Goal: Task Accomplishment & Management: Complete application form

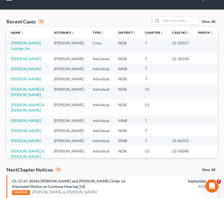
scroll to position [13, 0]
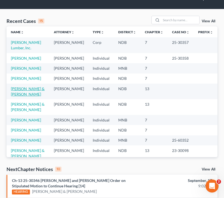
click at [35, 86] on link "[PERSON_NAME] & [PERSON_NAME]" at bounding box center [28, 91] width 34 height 10
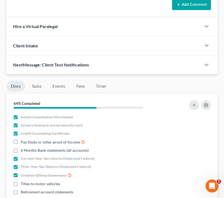
scroll to position [380, 0]
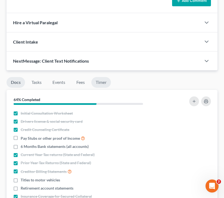
click at [106, 82] on link "Timer" at bounding box center [101, 82] width 20 height 11
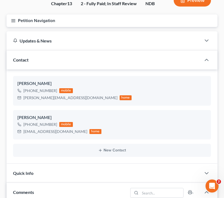
scroll to position [0, 0]
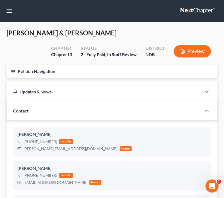
click at [14, 69] on icon "button" at bounding box center [13, 71] width 5 height 5
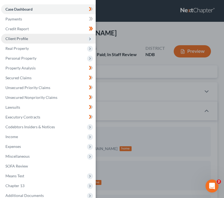
click at [74, 43] on span "Client Profile" at bounding box center [48, 39] width 95 height 10
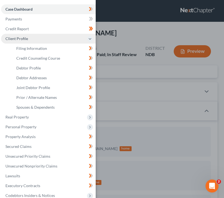
click at [57, 41] on span "Client Profile" at bounding box center [48, 39] width 95 height 10
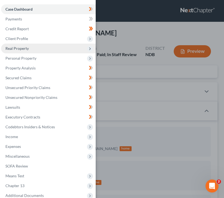
click at [56, 49] on span "Real Property" at bounding box center [48, 49] width 95 height 10
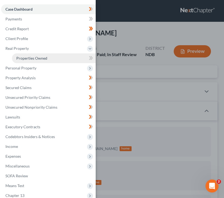
click at [59, 60] on link "Properties Owned" at bounding box center [54, 58] width 84 height 10
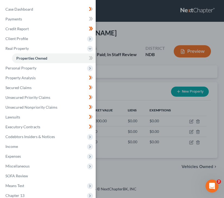
click at [129, 47] on div "Case Dashboard Payments Invoices Payments Payments Credit Report Client Profile" at bounding box center [112, 99] width 224 height 198
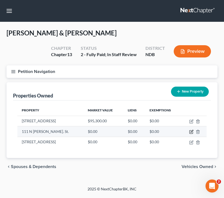
click at [191, 131] on icon "button" at bounding box center [191, 131] width 4 height 4
select select "29"
select select "2"
select select "0"
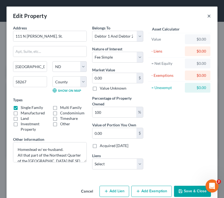
click at [210, 14] on button "×" at bounding box center [209, 16] width 4 height 7
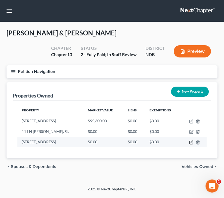
click at [191, 141] on icon "button" at bounding box center [191, 142] width 4 height 4
select select "29"
select select "8"
select select "2"
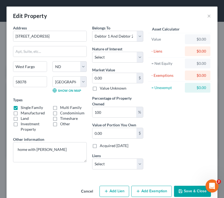
scroll to position [15, 0]
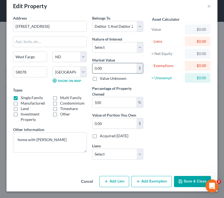
click at [106, 63] on input "0.00" at bounding box center [114, 68] width 44 height 10
type input "3"
type input "3.00"
type input "38"
type input "38.00"
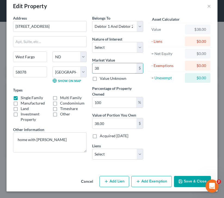
type input "386"
type input "386.00"
click at [116, 63] on input "386" at bounding box center [114, 68] width 44 height 10
type input "3867"
type input "3,867.00"
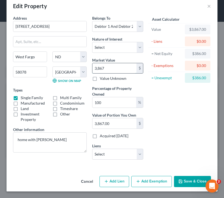
type input "3,8675"
type input "38,675.00"
type input "38,6755"
type input "386,755.00"
type input "386,755"
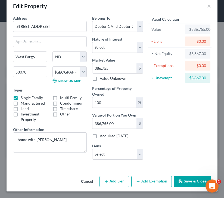
click at [186, 181] on button "Save & Close" at bounding box center [192, 181] width 37 height 11
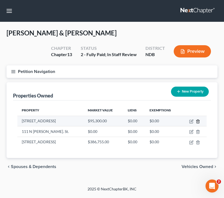
drag, startPoint x: 178, startPoint y: 121, endPoint x: 200, endPoint y: 121, distance: 21.5
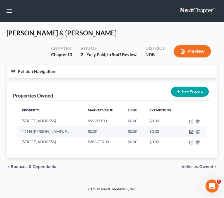
click at [192, 133] on icon "button" at bounding box center [191, 131] width 3 height 3
select select "29"
select select "8"
select select "2"
select select "0"
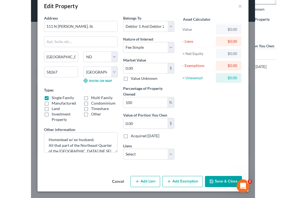
scroll to position [0, 0]
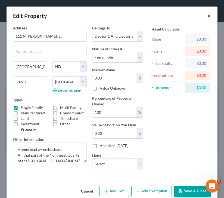
click at [209, 15] on button "×" at bounding box center [209, 16] width 4 height 7
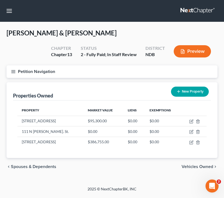
click at [101, 29] on div "[PERSON_NAME] & [PERSON_NAME] Upgraded Chapter Chapter 13 Status 2 - Fully Paid…" at bounding box center [112, 47] width 211 height 37
click at [9, 11] on button "button" at bounding box center [9, 11] width 10 height 10
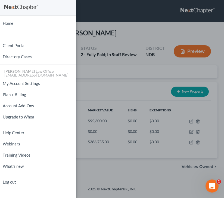
click at [115, 38] on div "Home New Case Client Portal Directory Cases [PERSON_NAME] Law Office [EMAIL_ADD…" at bounding box center [112, 99] width 224 height 198
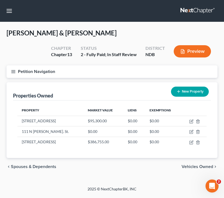
click at [14, 72] on line "button" at bounding box center [13, 72] width 4 height 0
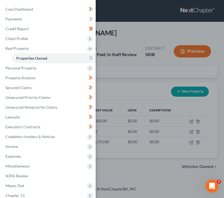
click at [140, 83] on div "Case Dashboard Payments Invoices Payments Payments Credit Report Client Profile" at bounding box center [112, 99] width 224 height 198
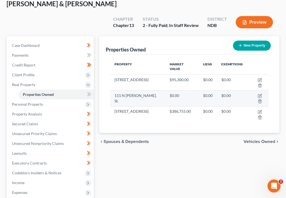
scroll to position [40, 0]
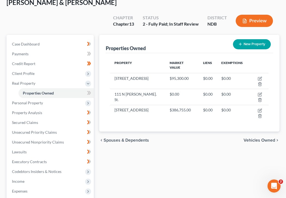
click at [206, 35] on div "Properties Owned New Property" at bounding box center [189, 44] width 167 height 18
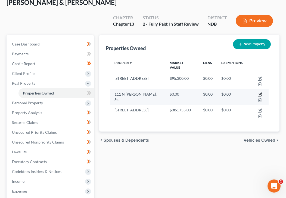
click at [224, 92] on icon "button" at bounding box center [260, 94] width 4 height 4
select select "29"
select select "8"
select select "2"
select select "0"
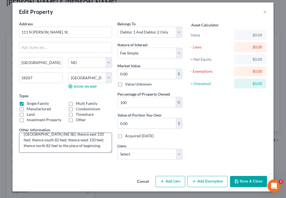
scroll to position [0, 0]
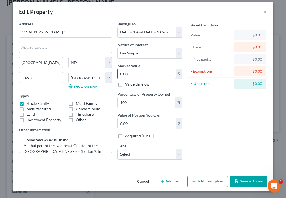
click at [138, 75] on input "0.00" at bounding box center [147, 74] width 58 height 10
click at [224, 11] on button "×" at bounding box center [265, 11] width 4 height 7
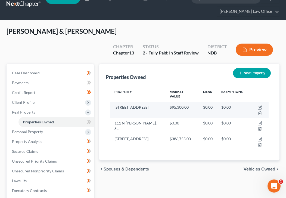
scroll to position [8, 0]
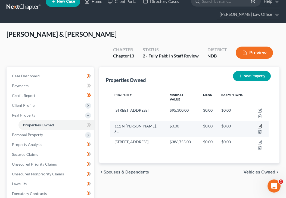
click at [224, 125] on icon "button" at bounding box center [260, 126] width 2 height 2
select select "29"
select select "8"
select select "2"
select select "0"
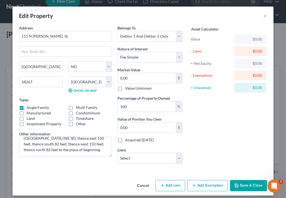
scroll to position [4, 0]
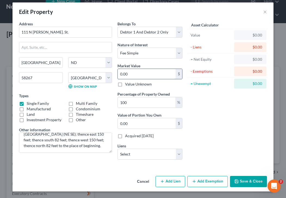
click at [150, 74] on input "0.00" at bounding box center [147, 74] width 58 height 10
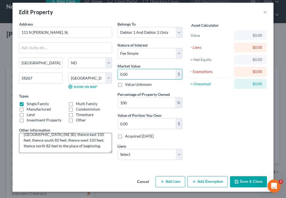
scroll to position [0, 0]
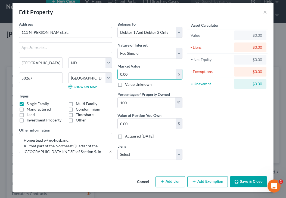
click at [156, 64] on div "Market Value 0.00 $ Value Unknown" at bounding box center [149, 75] width 65 height 24
